Goal: Navigation & Orientation: Find specific page/section

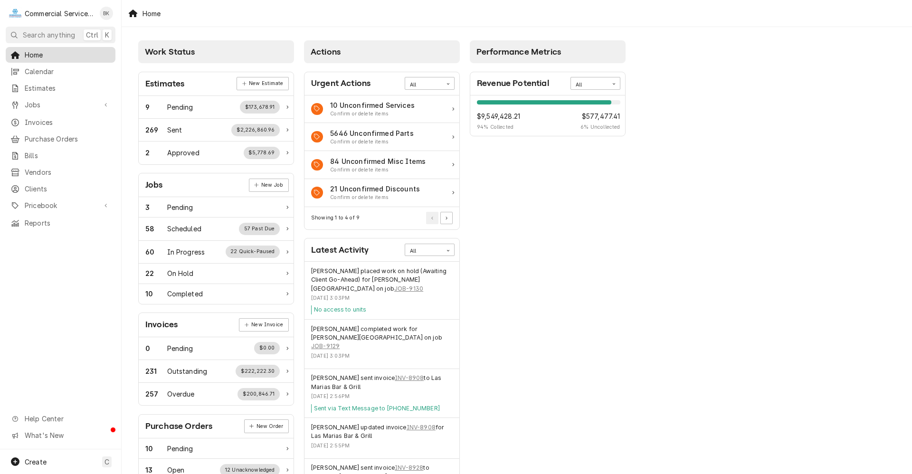
click at [42, 55] on span "Home" at bounding box center [68, 55] width 86 height 10
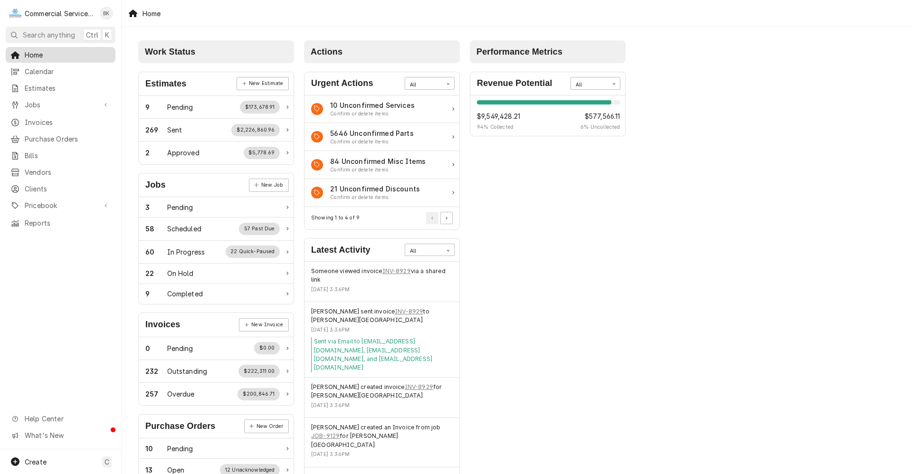
click at [44, 55] on span "Home" at bounding box center [68, 55] width 86 height 10
